Goal: Task Accomplishment & Management: Complete application form

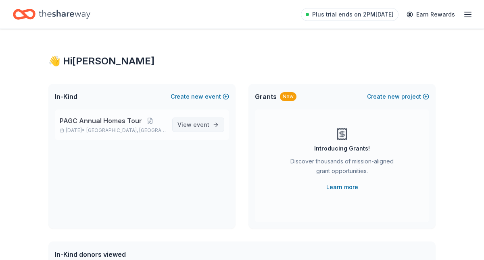
click at [194, 125] on span "event" at bounding box center [201, 124] width 16 height 7
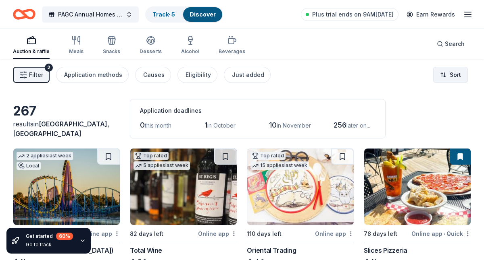
click at [445, 78] on html "PAGC Annual Homes Tour Track · 5 Discover Plus trial ends on 9AM[DATE] Earn Rew…" at bounding box center [242, 130] width 484 height 260
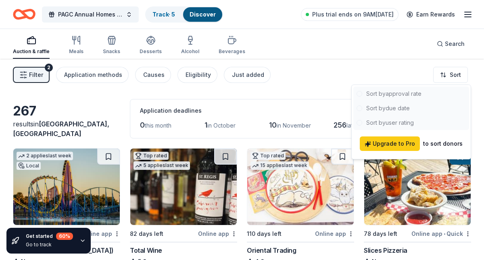
click at [445, 77] on html "PAGC Annual Homes Tour Track · 5 Discover Plus trial ends on 9AM[DATE] Earn Rew…" at bounding box center [242, 130] width 484 height 260
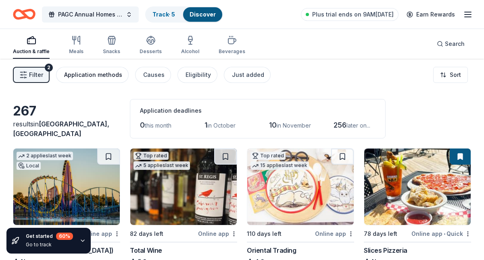
click at [109, 77] on div "Application methods" at bounding box center [93, 75] width 58 height 10
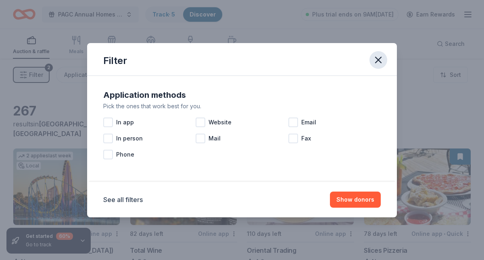
click at [378, 60] on icon "button" at bounding box center [378, 60] width 6 height 6
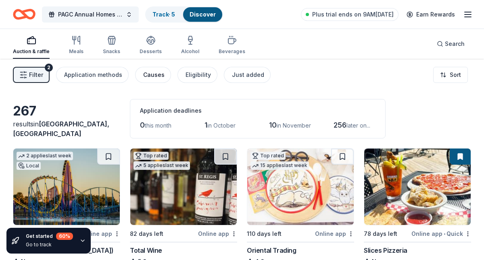
click at [153, 74] on div "Causes" at bounding box center [153, 75] width 21 height 10
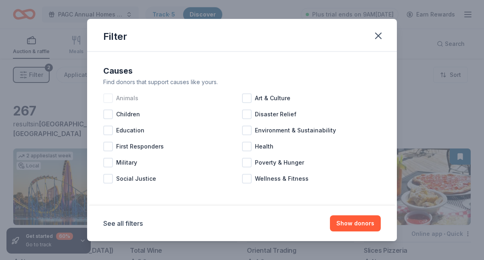
click at [111, 97] on div at bounding box center [108, 99] width 10 height 10
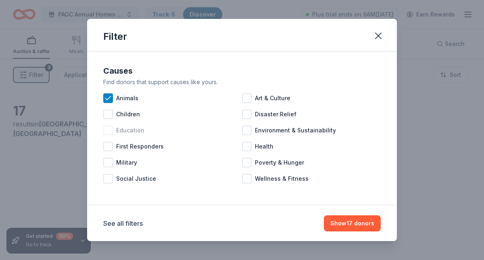
click at [106, 131] on div at bounding box center [108, 131] width 10 height 10
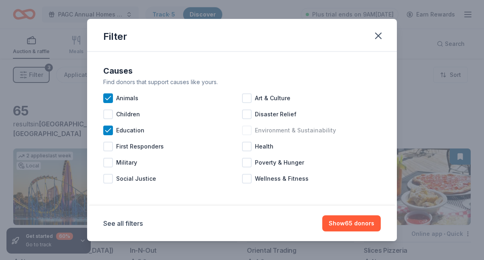
click at [246, 130] on div at bounding box center [247, 131] width 10 height 10
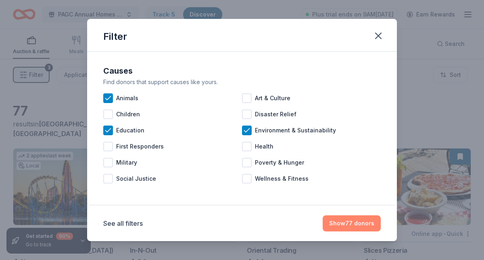
click at [356, 225] on button "Show 77 donors" at bounding box center [352, 224] width 58 height 16
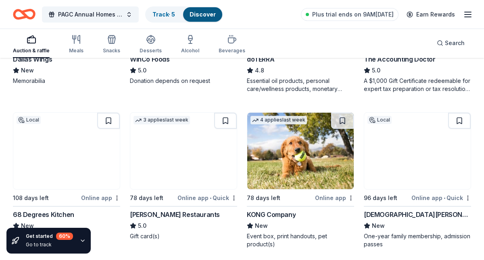
scroll to position [493, 0]
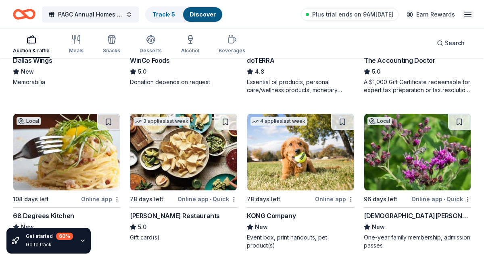
click at [282, 217] on div "KONG Company" at bounding box center [271, 216] width 49 height 10
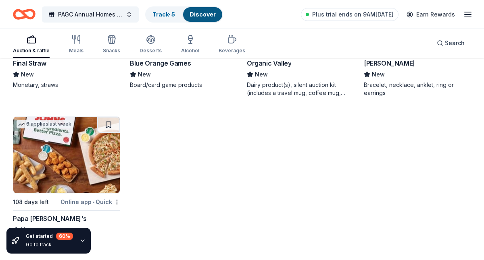
scroll to position [2948, 0]
click at [440, 44] on div "Search" at bounding box center [451, 43] width 28 height 10
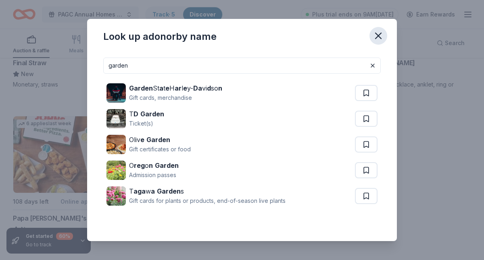
type input "garden"
click at [377, 34] on icon "button" at bounding box center [378, 36] width 6 height 6
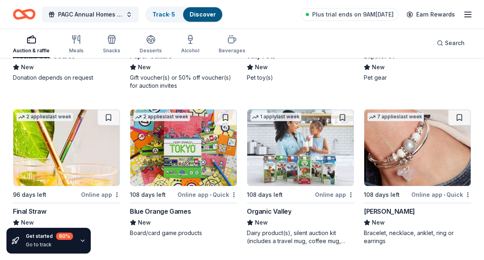
scroll to position [2799, 0]
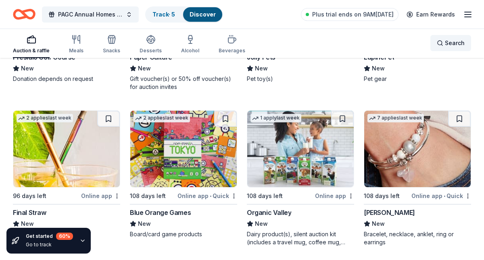
click at [441, 43] on div "Search" at bounding box center [451, 43] width 28 height 10
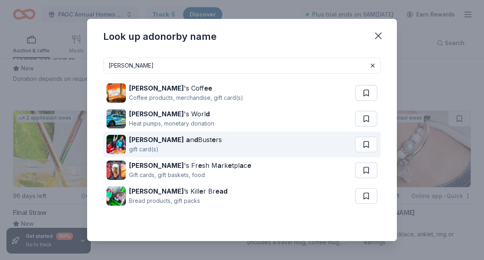
type input "dave"
click at [154, 145] on div "gift card(s)" at bounding box center [175, 150] width 93 height 10
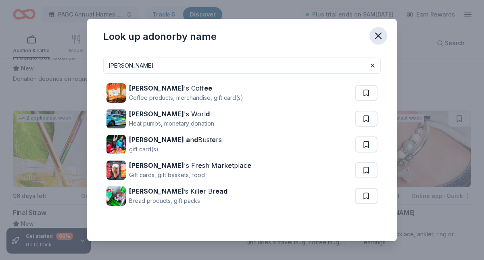
click at [378, 37] on icon "button" at bounding box center [377, 35] width 11 height 11
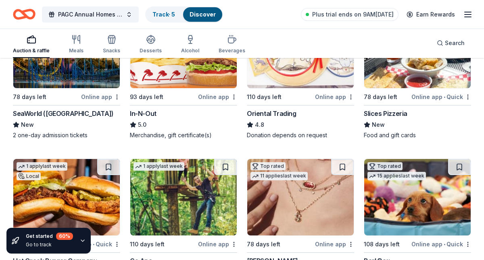
scroll to position [0, 0]
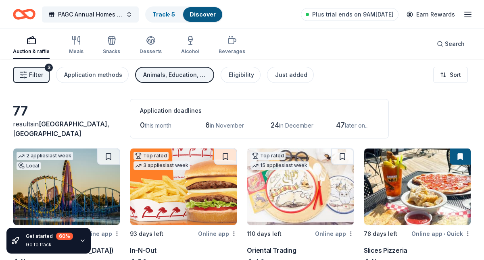
click at [468, 13] on icon "button" at bounding box center [468, 15] width 10 height 10
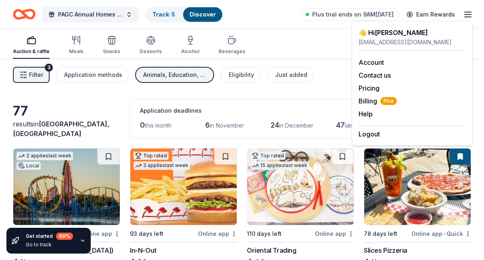
click at [468, 13] on icon "button" at bounding box center [468, 15] width 10 height 10
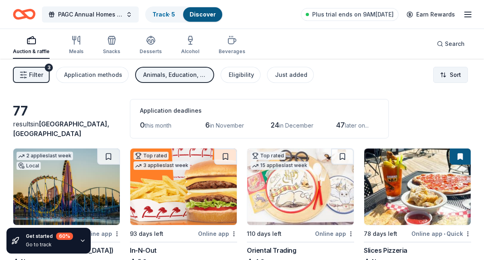
click at [448, 76] on html "PAGC Annual Homes Tour Track · 5 Discover Plus trial ends on 9AM, 9/22 Earn Rew…" at bounding box center [242, 130] width 484 height 260
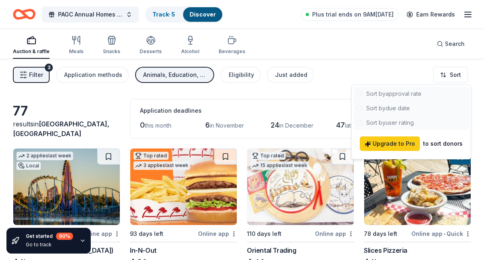
click at [375, 67] on html "PAGC Annual Homes Tour Track · 5 Discover Plus trial ends on 9AM, 9/22 Earn Rew…" at bounding box center [242, 130] width 484 height 260
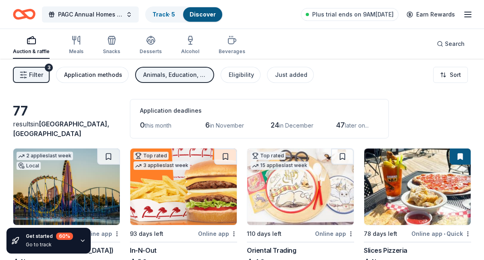
click at [88, 77] on div "Application methods" at bounding box center [93, 75] width 58 height 10
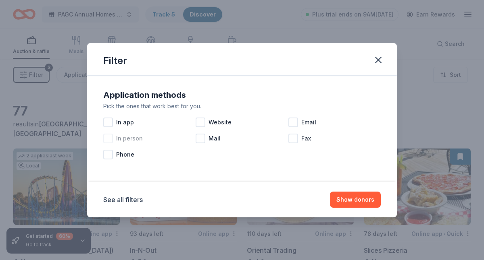
click at [108, 139] on div at bounding box center [108, 139] width 10 height 10
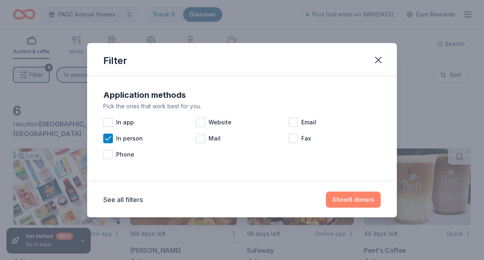
click at [350, 197] on button "Show 6 donors" at bounding box center [353, 200] width 55 height 16
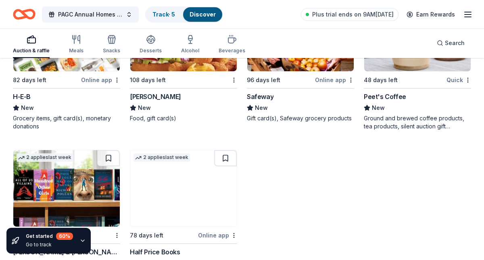
scroll to position [188, 0]
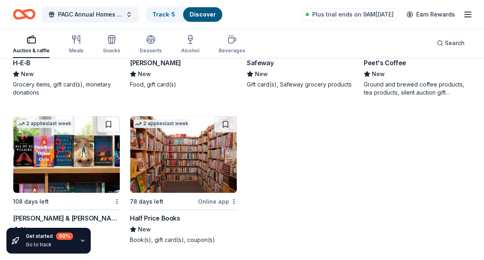
click at [164, 219] on div "Half Price Books" at bounding box center [155, 219] width 50 height 10
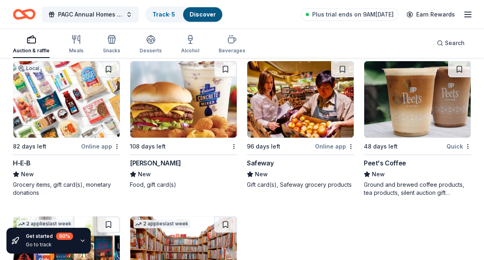
scroll to position [88, 0]
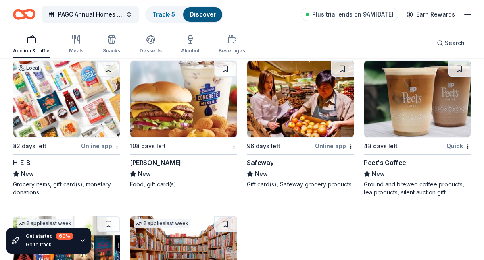
click at [58, 122] on img at bounding box center [66, 99] width 106 height 77
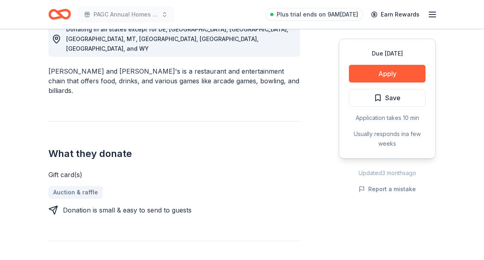
scroll to position [244, 0]
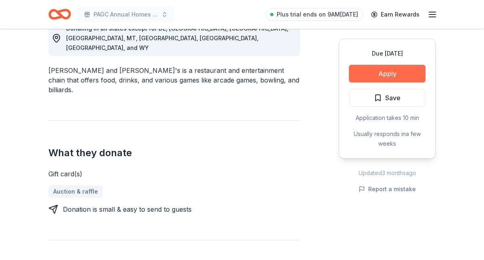
click at [383, 75] on button "Apply" at bounding box center [387, 74] width 77 height 18
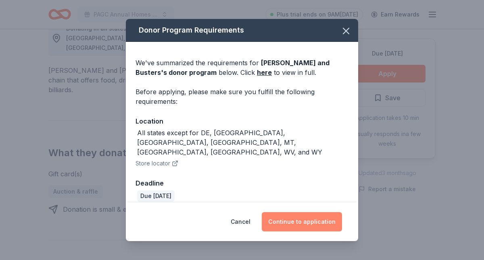
click at [295, 215] on button "Continue to application" at bounding box center [302, 221] width 80 height 19
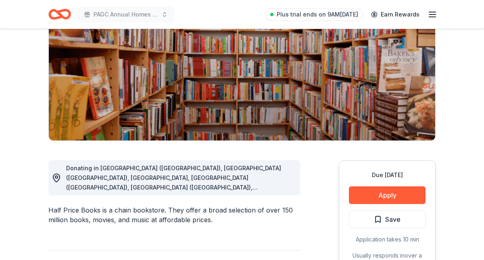
scroll to position [103, 0]
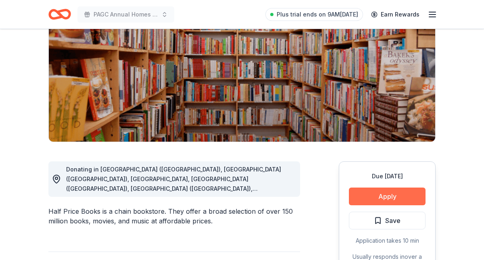
click at [384, 194] on button "Apply" at bounding box center [387, 197] width 77 height 18
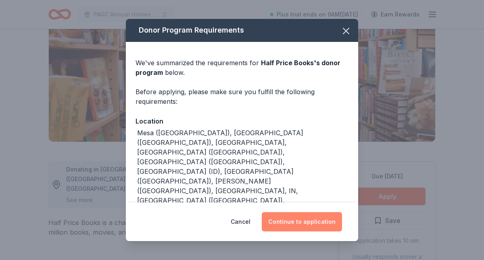
click at [294, 225] on button "Continue to application" at bounding box center [302, 221] width 80 height 19
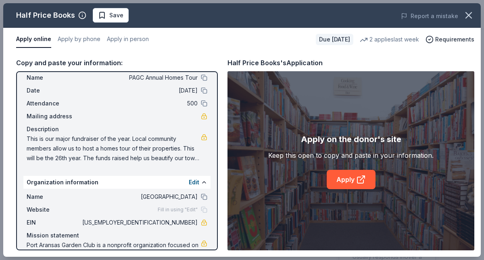
scroll to position [51, 0]
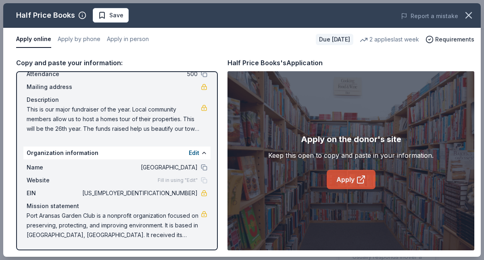
click at [352, 180] on link "Apply" at bounding box center [351, 179] width 49 height 19
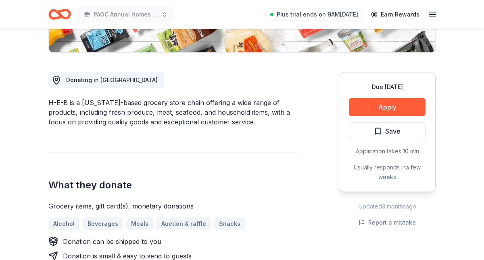
scroll to position [192, 0]
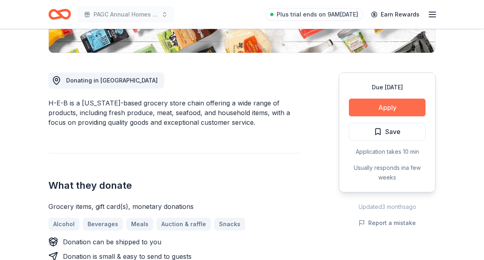
click at [381, 109] on button "Apply" at bounding box center [387, 108] width 77 height 18
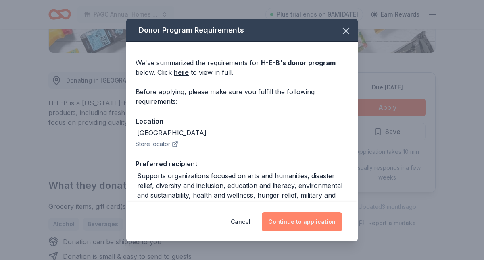
click at [297, 225] on button "Continue to application" at bounding box center [302, 221] width 80 height 19
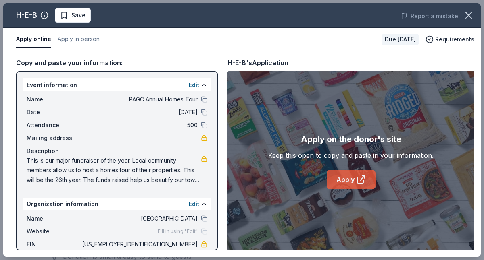
click at [343, 183] on link "Apply" at bounding box center [351, 179] width 49 height 19
